Goal: Communication & Community: Answer question/provide support

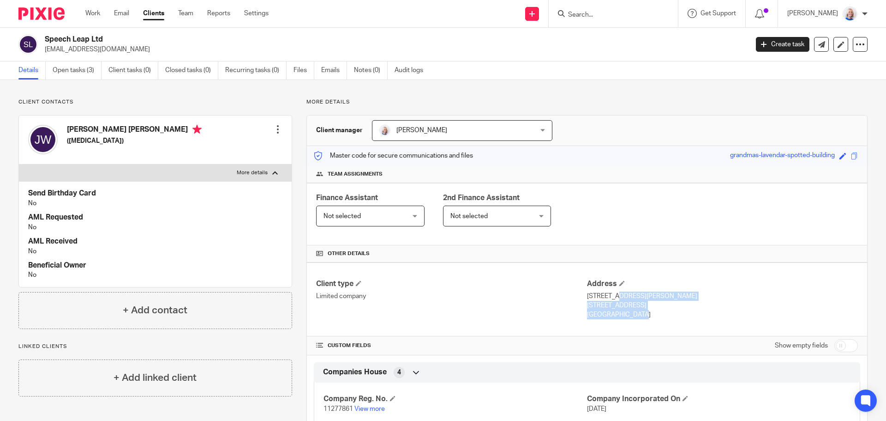
click at [155, 9] on link "Clients" at bounding box center [153, 13] width 21 height 9
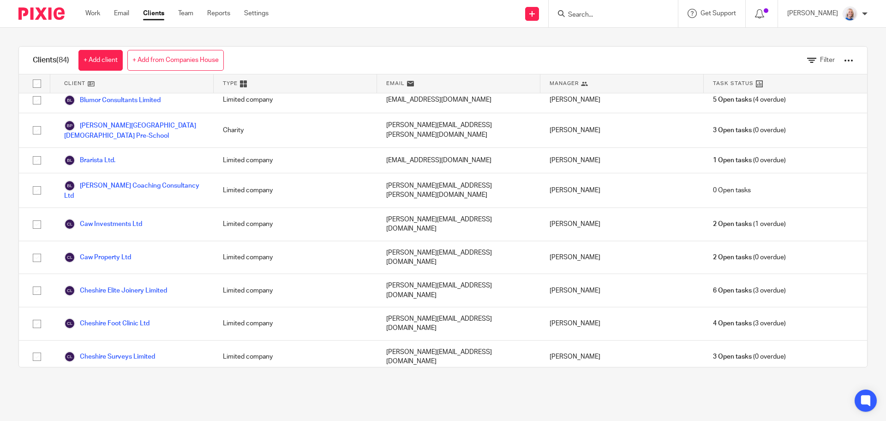
scroll to position [185, 0]
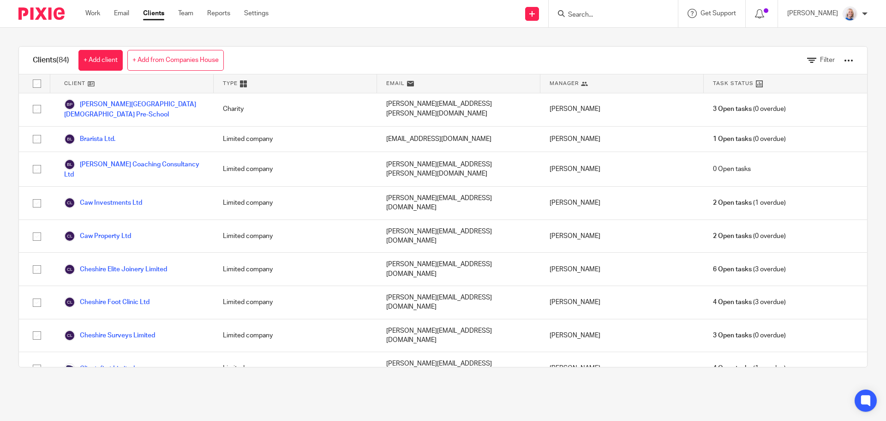
click at [154, 396] on link "[PERSON_NAME] and [PERSON_NAME]" at bounding box center [130, 401] width 132 height 11
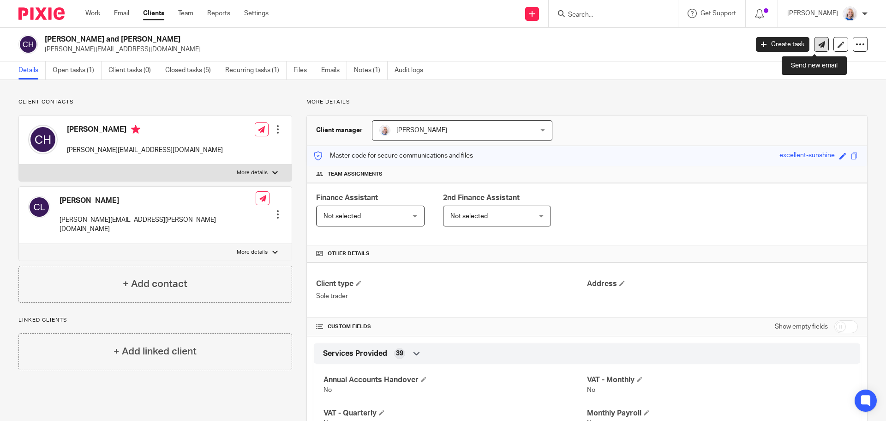
click at [818, 44] on link at bounding box center [821, 44] width 15 height 15
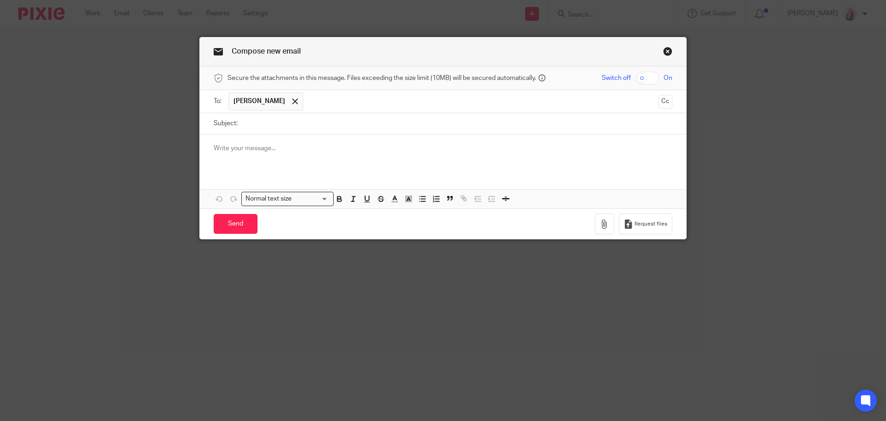
click at [346, 124] on input "Subject:" at bounding box center [457, 123] width 430 height 21
click at [667, 48] on link "Close this dialog window" at bounding box center [667, 53] width 9 height 12
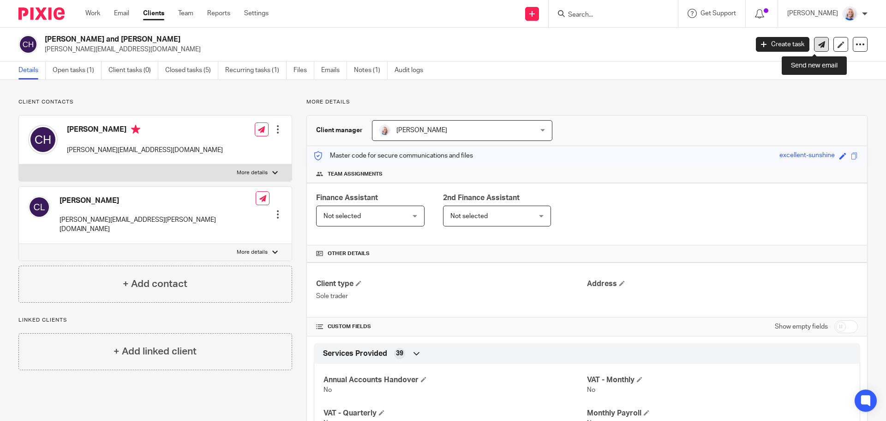
click at [818, 44] on icon at bounding box center [821, 44] width 7 height 7
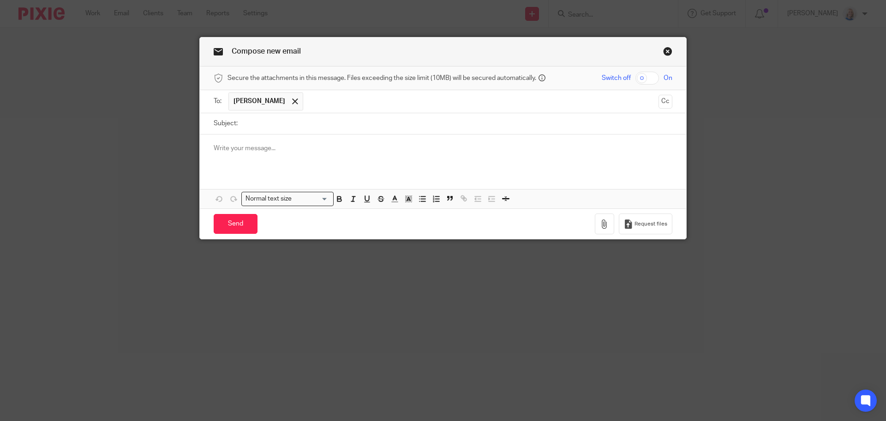
click at [644, 74] on input "checkbox" at bounding box center [648, 78] width 24 height 13
checkbox input "true"
click at [335, 121] on input "Subject:" at bounding box center [457, 123] width 430 height 21
type input "September Transactions for Review"
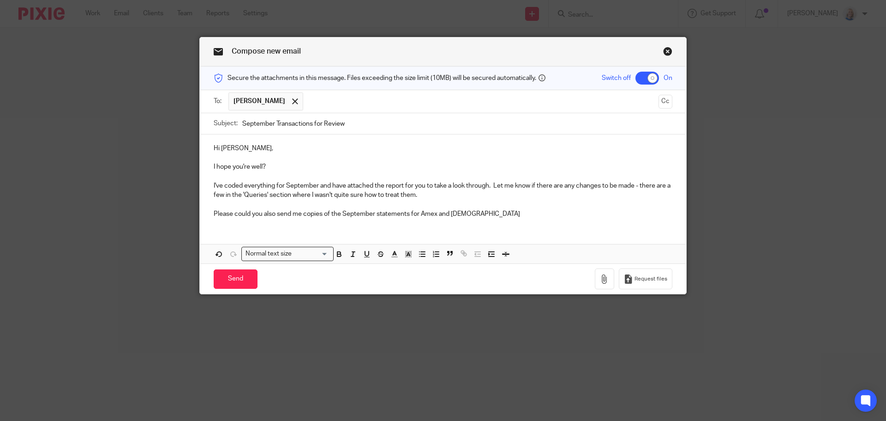
click at [487, 215] on p "Please could you also send me copies of the September statements for Amex and B…" at bounding box center [443, 213] width 459 height 9
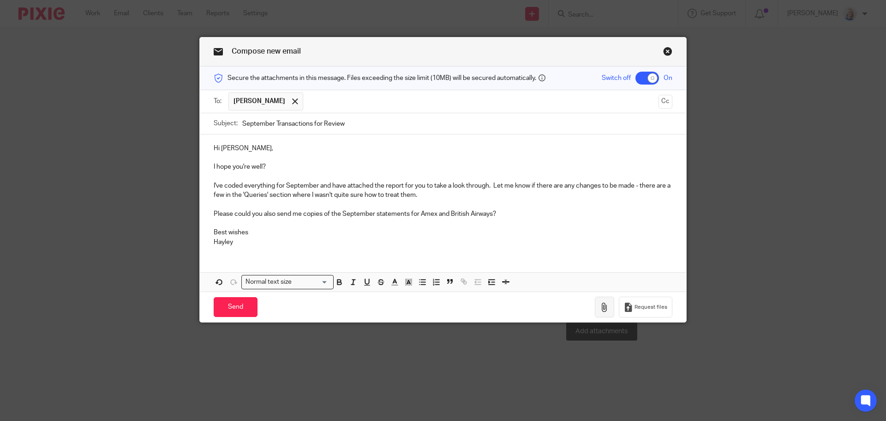
click at [600, 307] on icon "button" at bounding box center [604, 306] width 9 height 9
click at [599, 312] on button "button" at bounding box center [604, 306] width 19 height 21
click at [600, 308] on icon "button" at bounding box center [604, 306] width 9 height 9
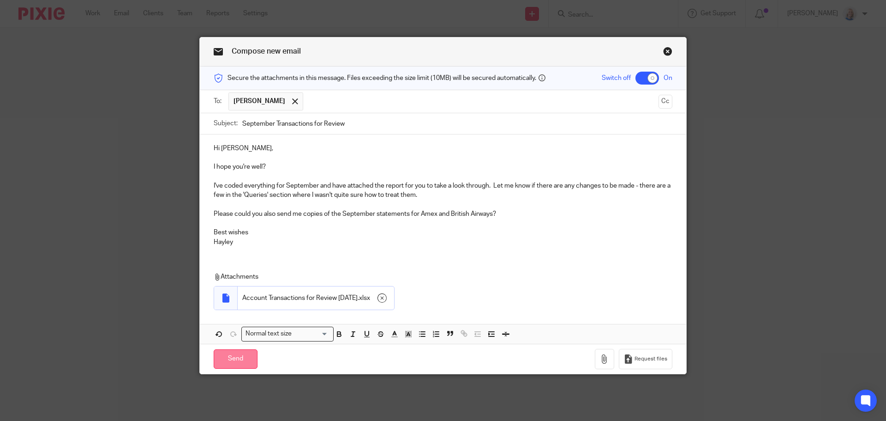
click at [242, 352] on input "Send" at bounding box center [236, 359] width 44 height 20
